Goal: Check status: Check status

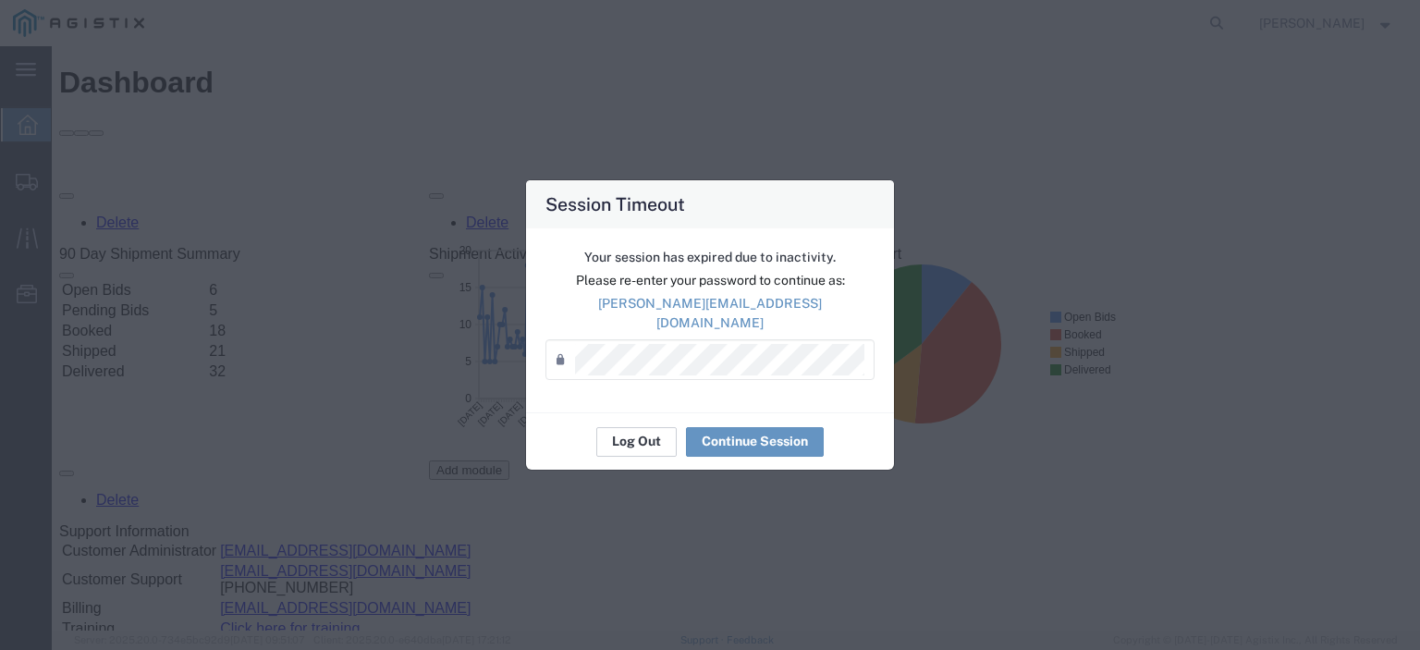
click at [634, 439] on button "Log Out" at bounding box center [636, 442] width 80 height 30
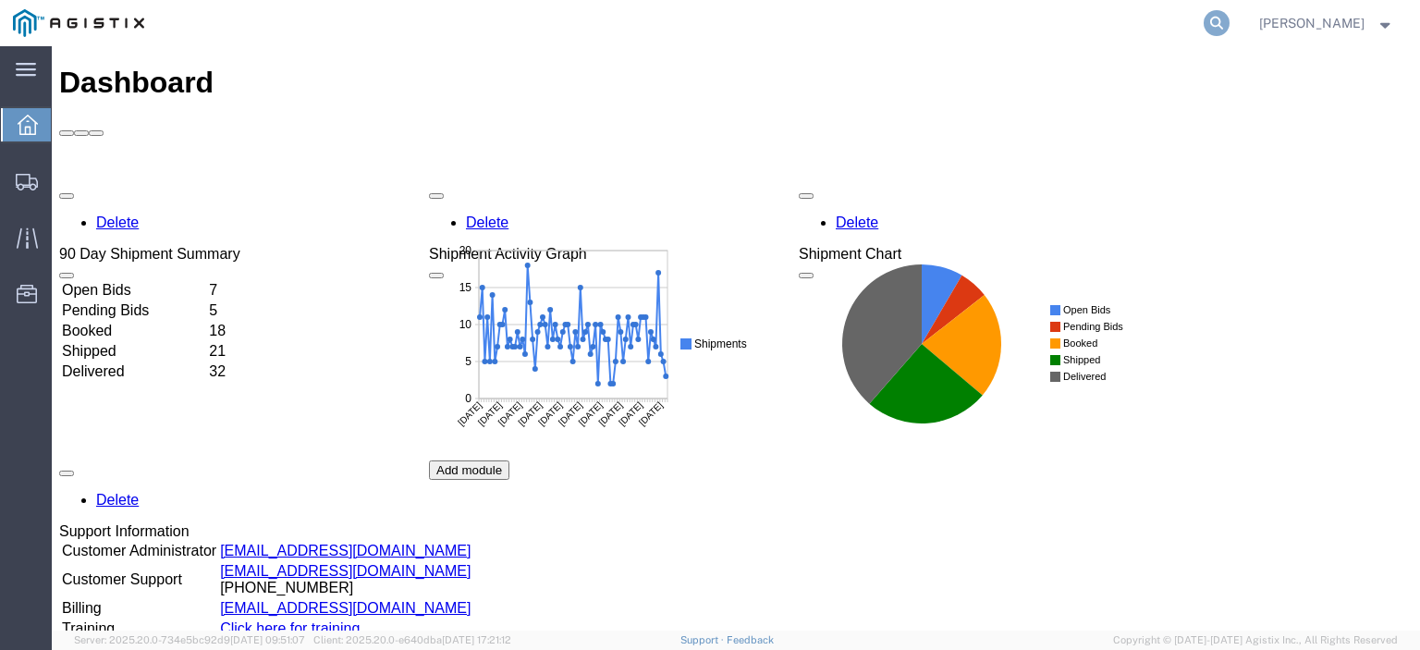
click at [1230, 17] on icon at bounding box center [1217, 23] width 26 height 26
paste input "57059688"
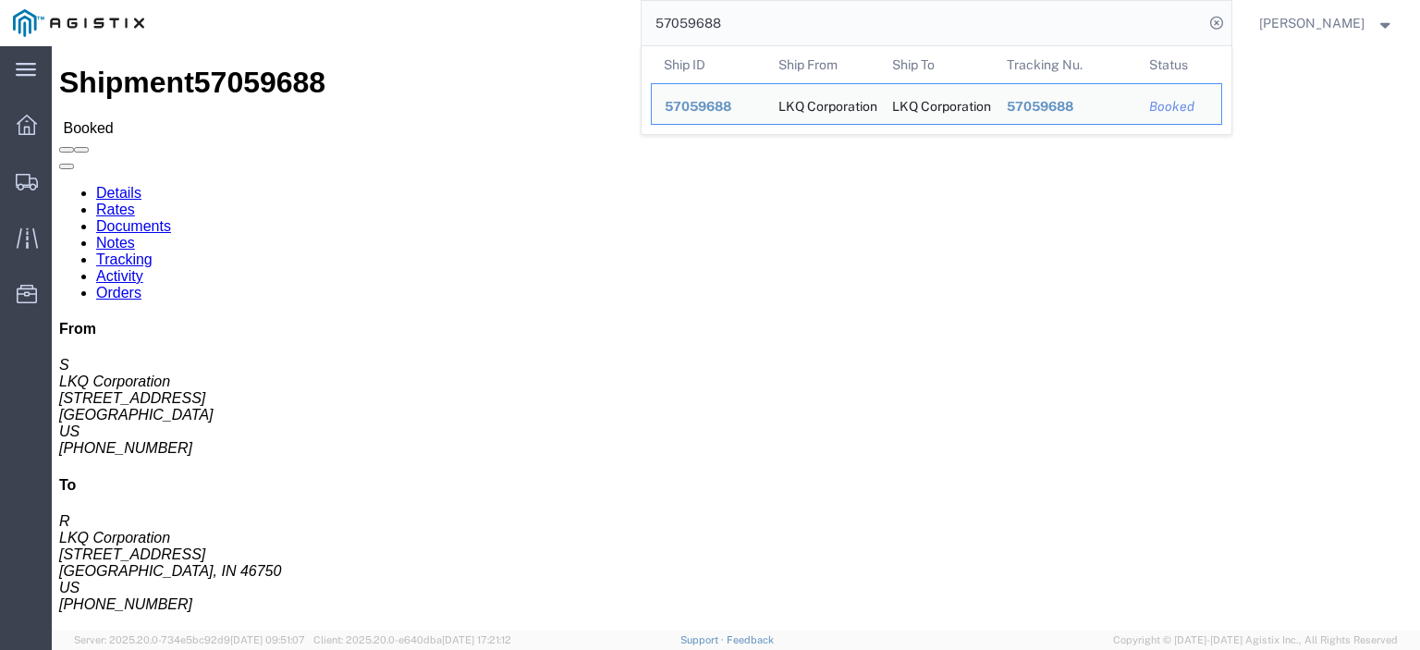
drag, startPoint x: 787, startPoint y: 22, endPoint x: 333, endPoint y: -18, distance: 455.7
click at [333, 0] on html "main_menu Created with Sketch. Collapse Menu Dashboard Shipments Traffic Resour…" at bounding box center [710, 325] width 1420 height 650
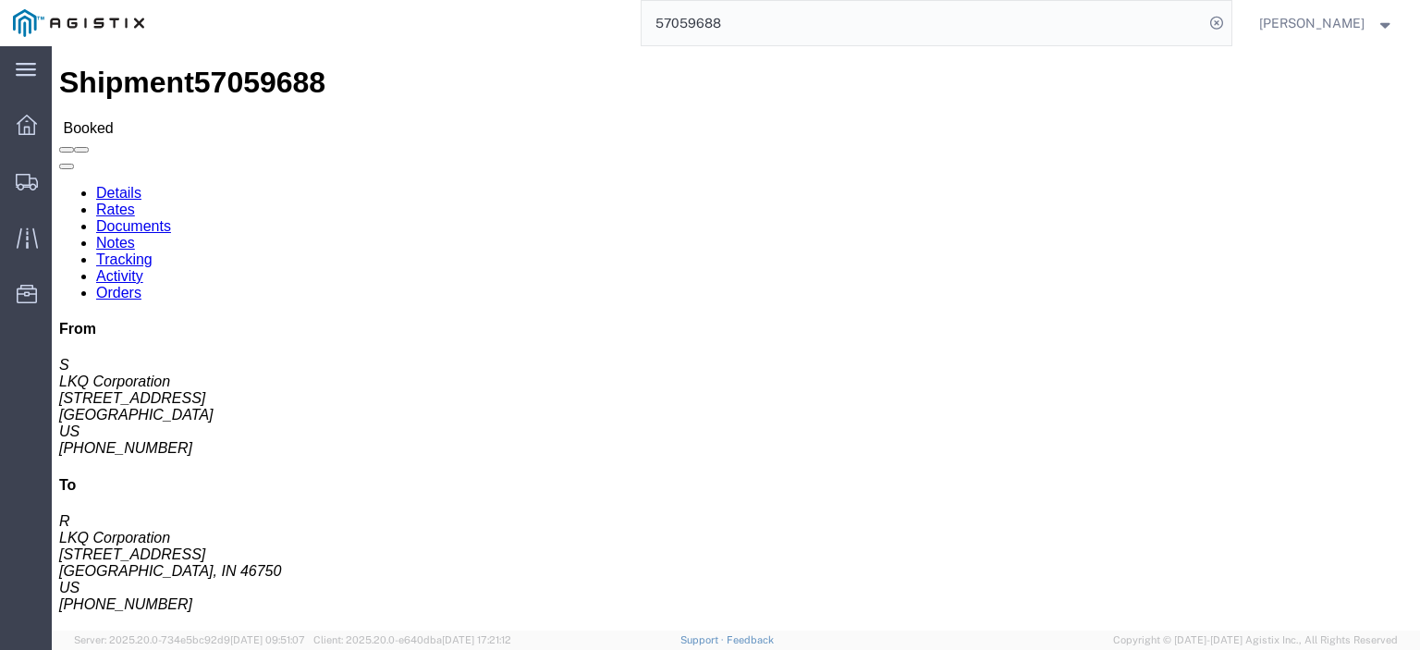
paste input "search"
type input "57059688"
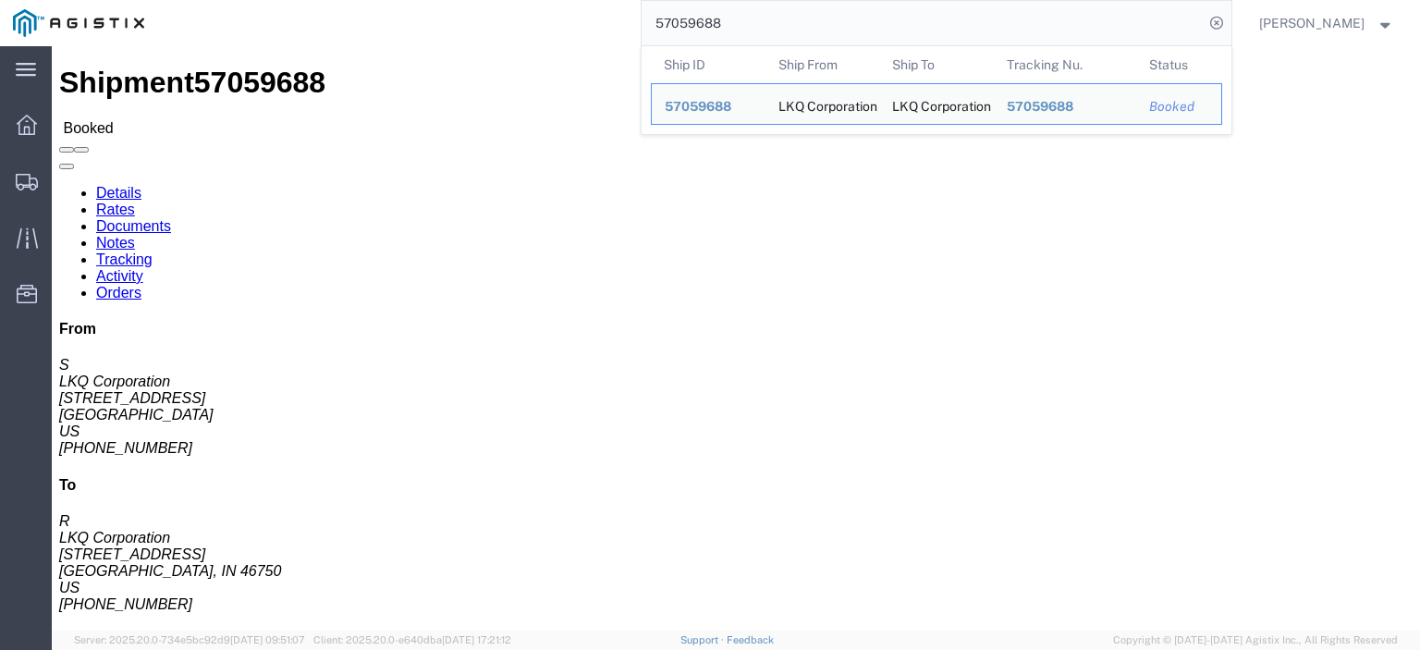
drag, startPoint x: 154, startPoint y: 215, endPoint x: 4, endPoint y: 216, distance: 150.7
click html "Shipment 57059688 Booked Details Rates Documents Notes Tracking Activity Orders…"
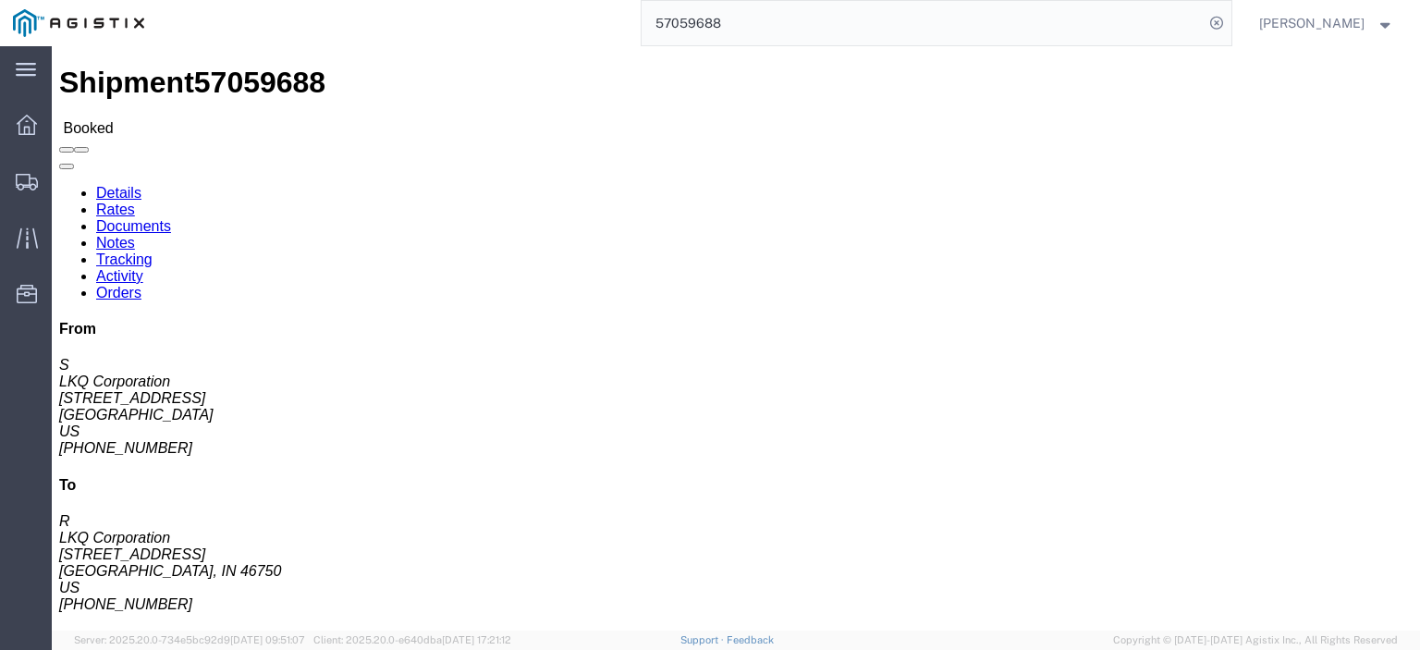
copy address "[STREET_ADDRESS]"
drag, startPoint x: 51, startPoint y: 194, endPoint x: 3, endPoint y: 172, distance: 52.9
click div "Shipment Detail Ship From LKQ Corporation (S) 1170 [STREET_ADDRESS] [PHONE_NUMB…"
drag, startPoint x: 30, startPoint y: 182, endPoint x: 80, endPoint y: 190, distance: 50.5
click address "LKQ Corporation (S) [STREET_ADDRESS] [PHONE_NUMBER] [EMAIL_ADDRESS][DOMAIN_NAME]"
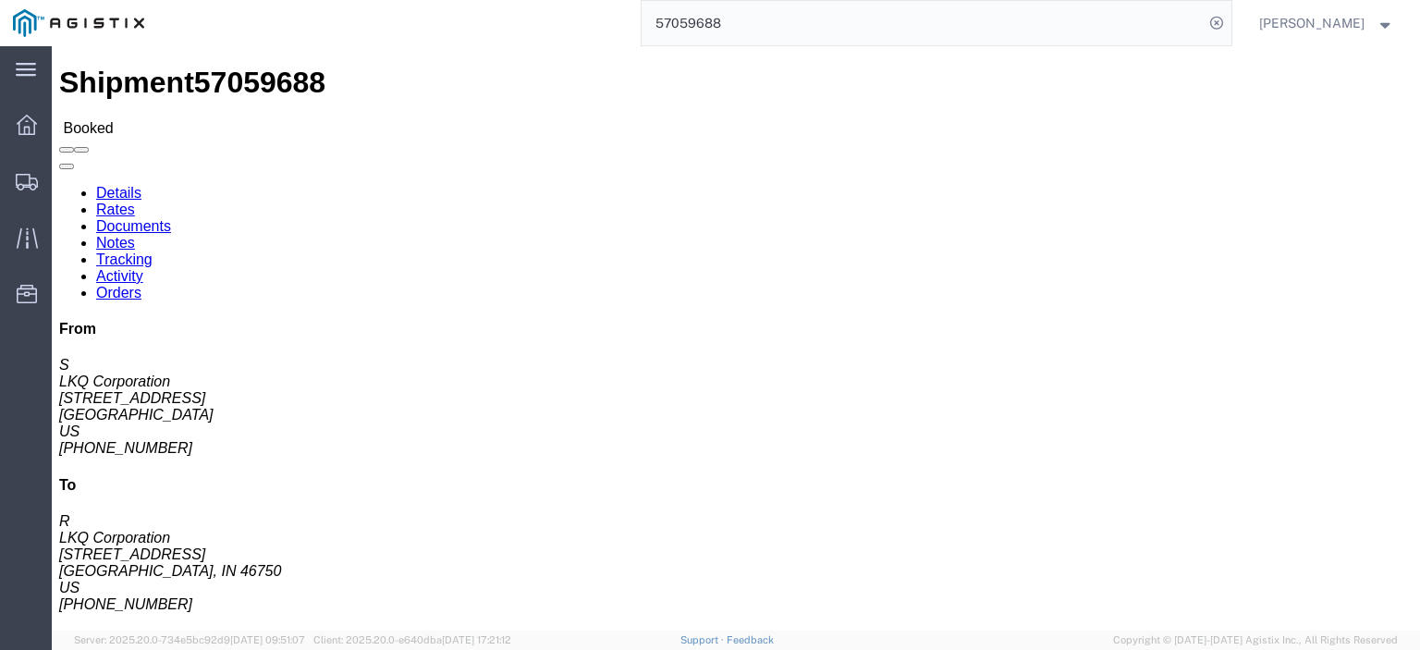
copy address "LKQ Corporation (S) 1170"
drag, startPoint x: 148, startPoint y: 240, endPoint x: 12, endPoint y: 238, distance: 135.9
click div "Ship From LKQ Corporation (S) [STREET_ADDRESS] [PHONE_NUMBER] [EMAIL_ADDRESS][D…"
copy address "[GEOGRAPHIC_DATA]"
drag, startPoint x: 156, startPoint y: 285, endPoint x: 13, endPoint y: 288, distance: 143.3
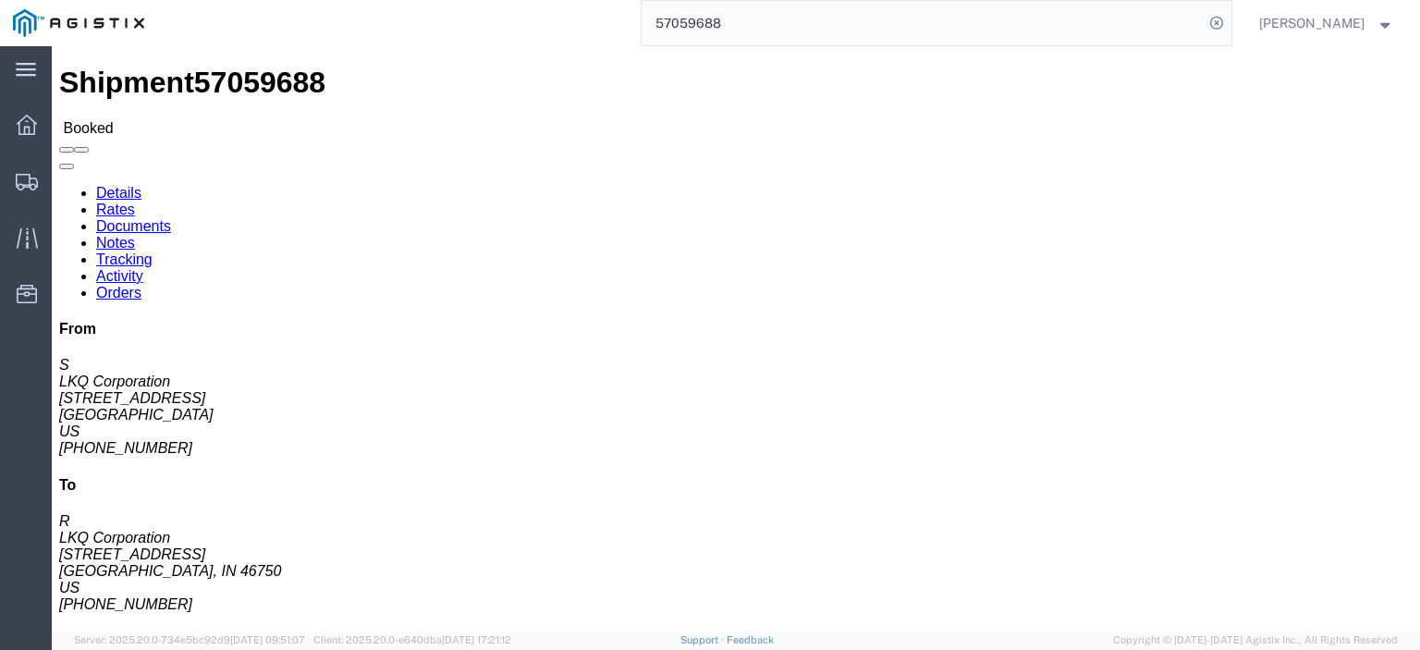
click div "Ship From LKQ Corporation (S) [STREET_ADDRESS] [PHONE_NUMBER] [EMAIL_ADDRESS][D…"
copy address "[EMAIL_ADDRESS][DOMAIN_NAME]"
drag, startPoint x: 111, startPoint y: 264, endPoint x: 6, endPoint y: 269, distance: 105.5
click div "Ship From LKQ Corporation (S) [STREET_ADDRESS] [PHONE_NUMBER] [EMAIL_ADDRESS][D…"
copy address "[PHONE_NUMBER]"
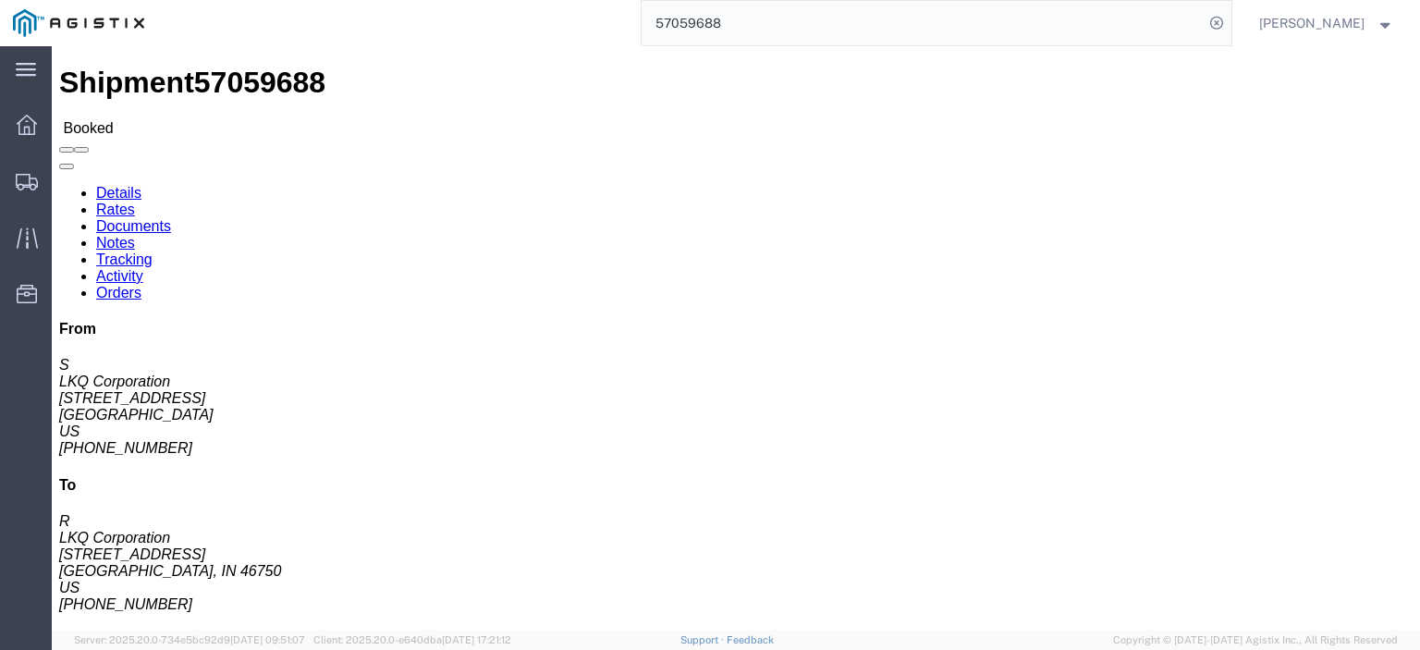
drag, startPoint x: 375, startPoint y: 216, endPoint x: 266, endPoint y: 220, distance: 109.1
click address "LKQ Corporation (R) [GEOGRAPHIC_DATA][STREET_ADDRESS][PERSON_NAME] [PHONE_NUMBE…"
copy address "[STREET_ADDRESS]"
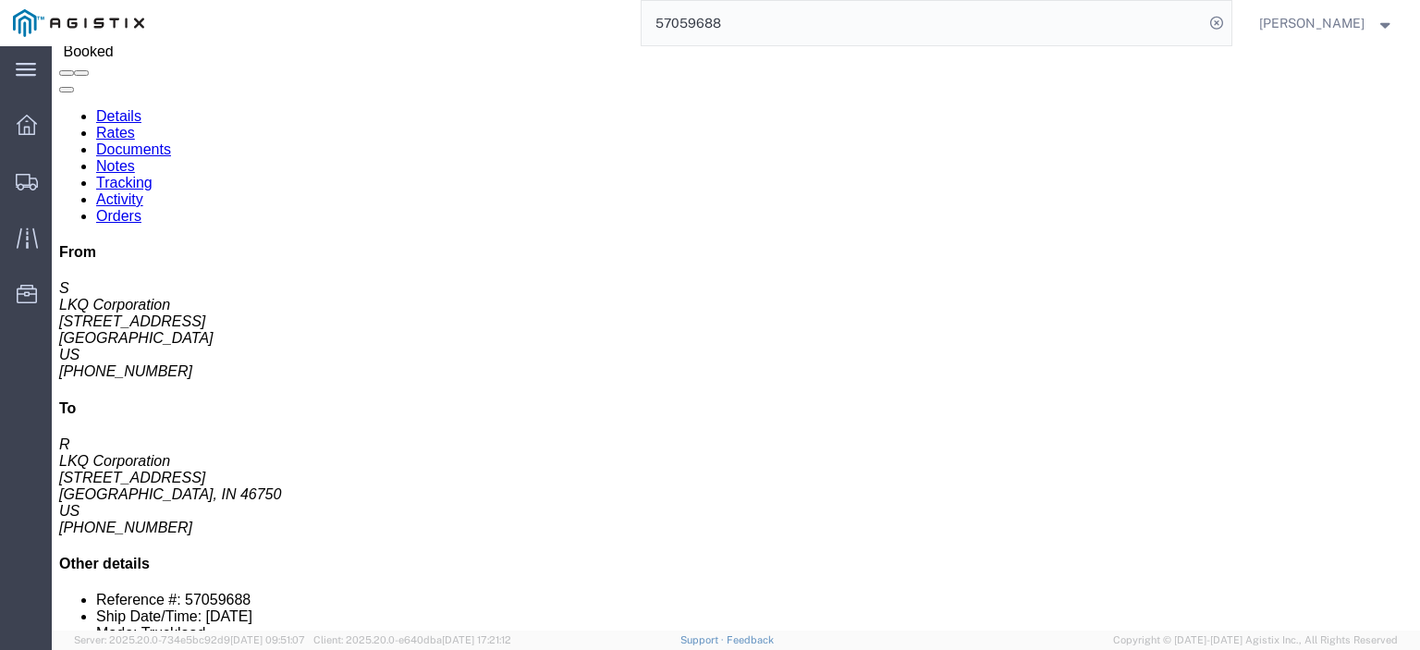
scroll to position [185, 0]
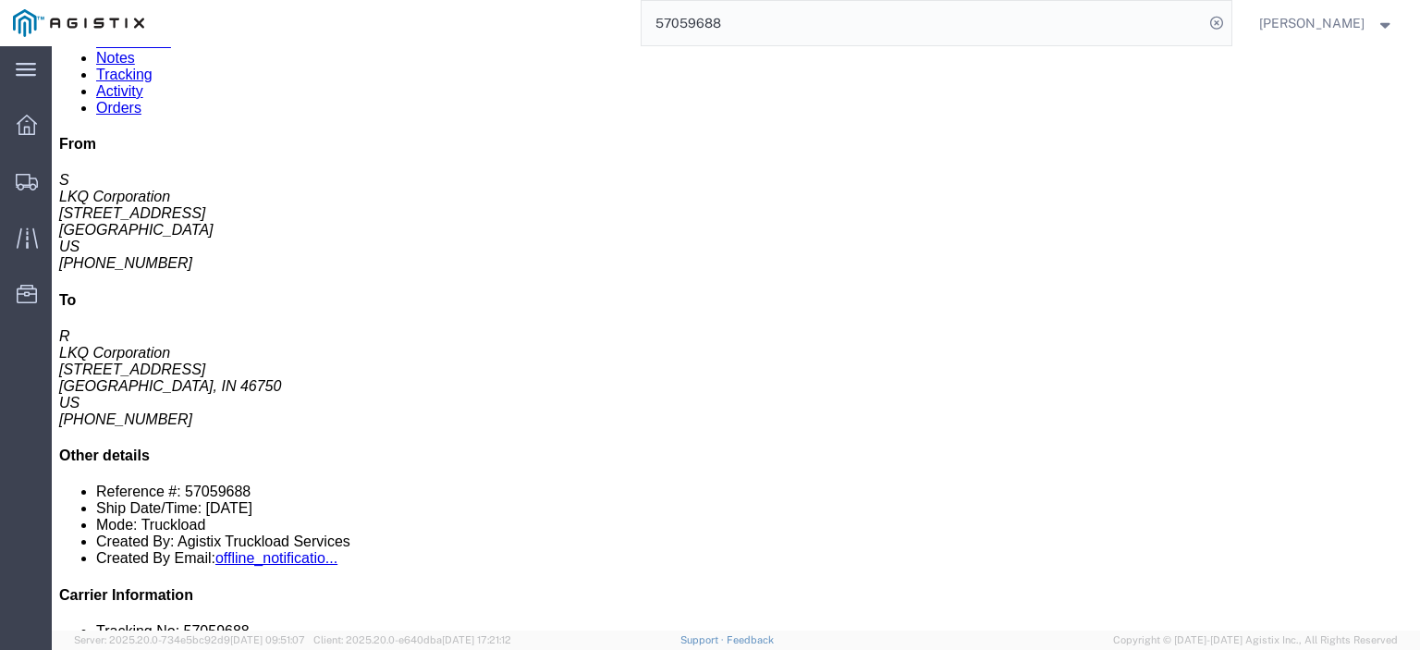
click link "Notes"
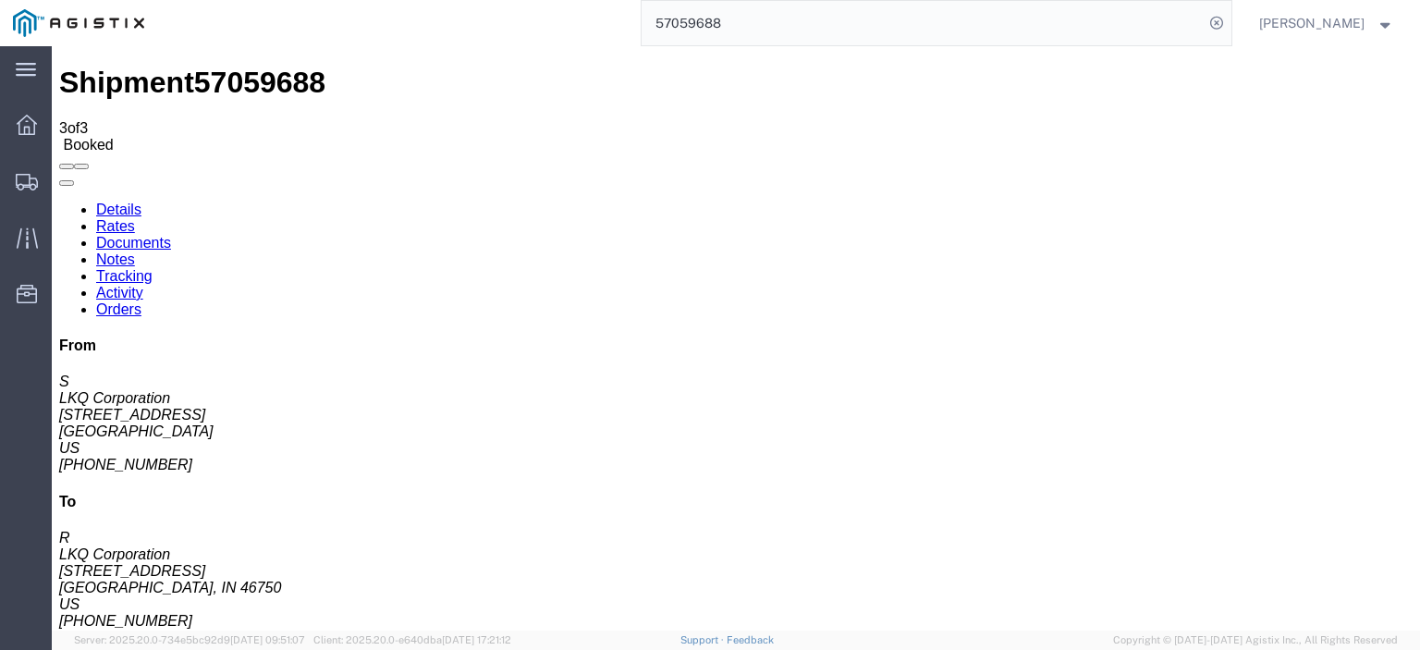
click at [135, 218] on link "Rates" at bounding box center [115, 226] width 39 height 16
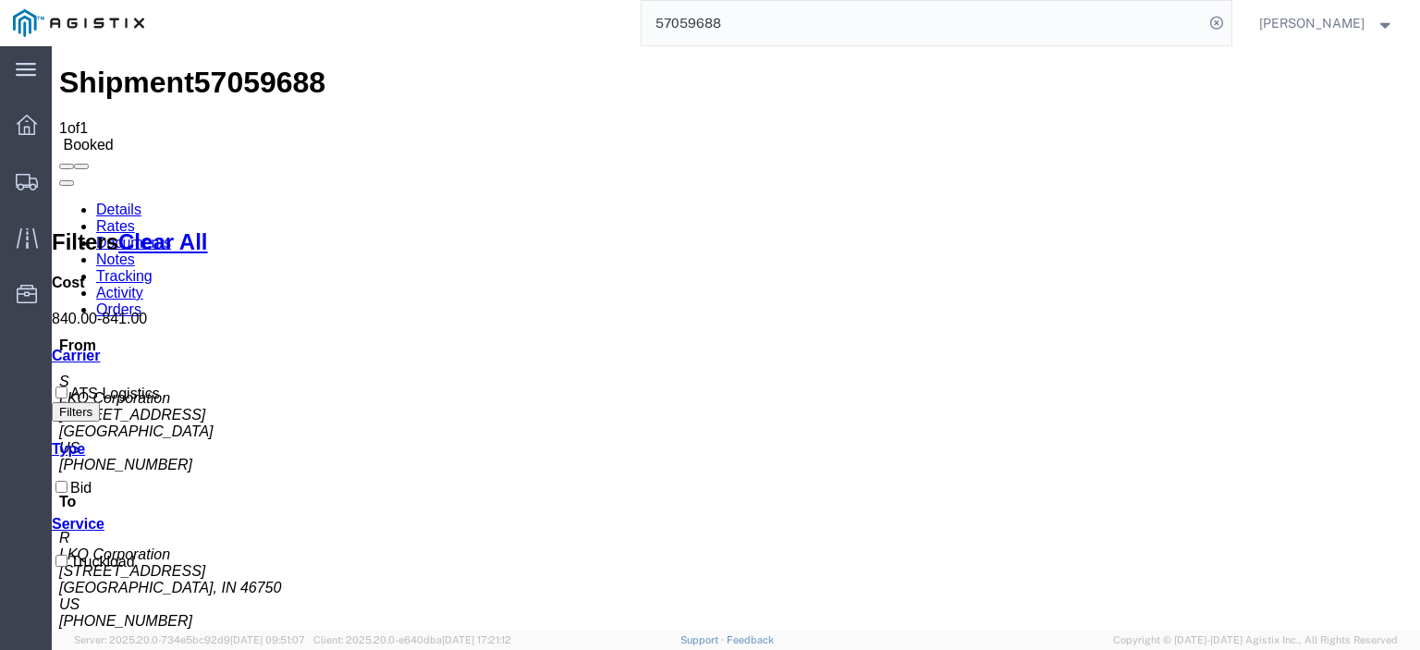
click at [122, 202] on link "Details" at bounding box center [118, 210] width 45 height 16
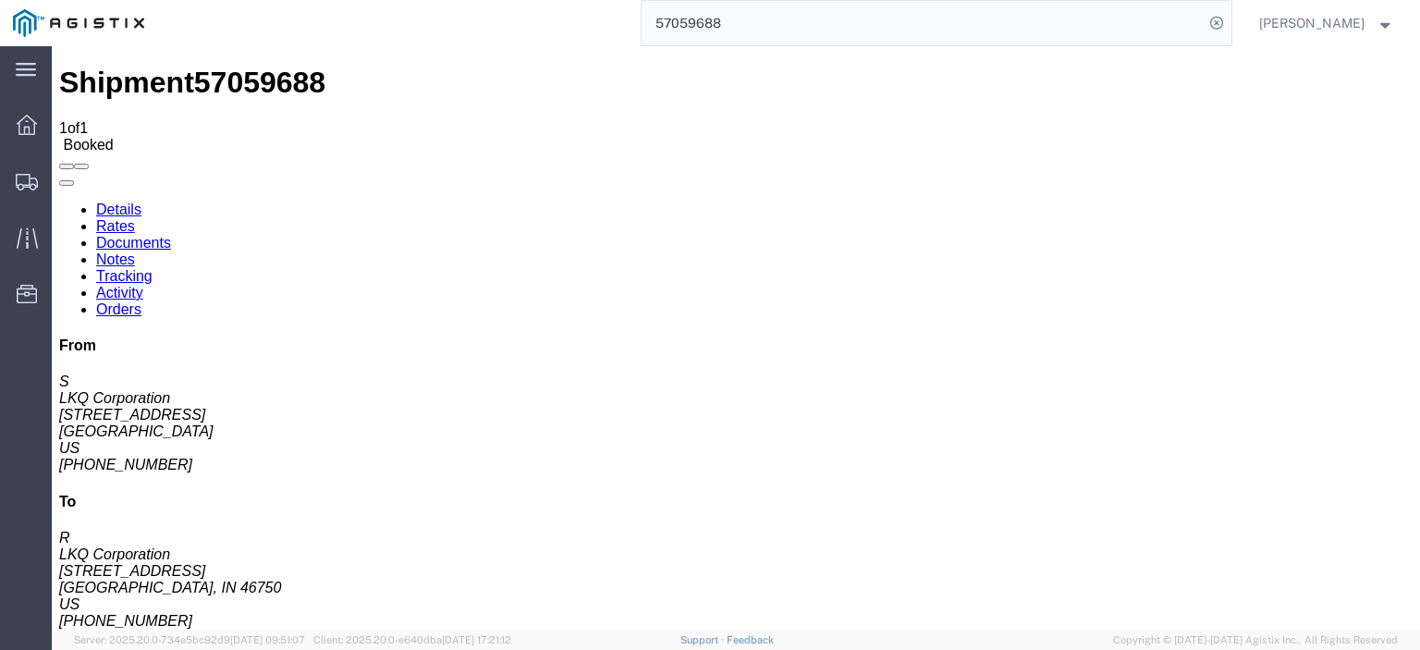
scroll to position [92, 0]
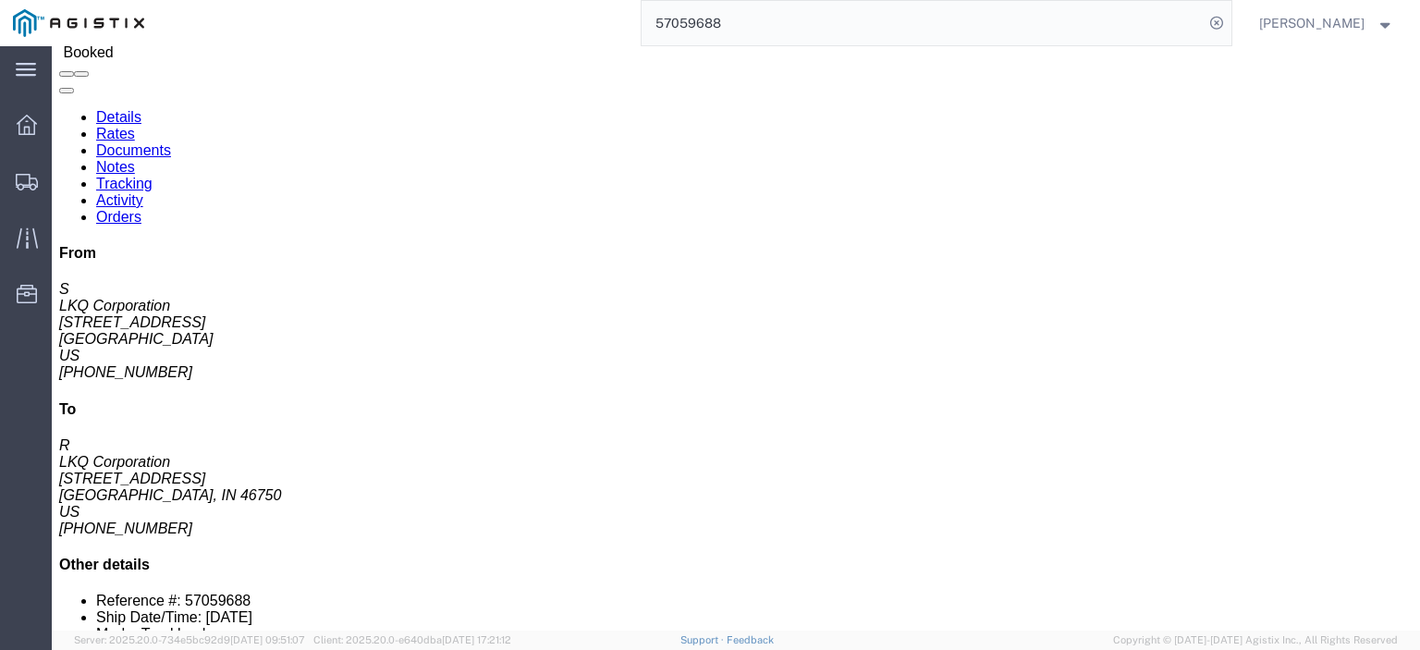
click link "Rates"
